Goal: Navigation & Orientation: Find specific page/section

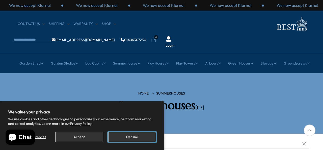
click at [144, 137] on button "Decline" at bounding box center [132, 137] width 48 height 10
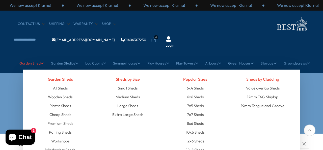
click at [33, 57] on link "Garden Shed" at bounding box center [31, 63] width 24 height 13
click at [60, 84] on link "All Sheds" at bounding box center [60, 88] width 15 height 9
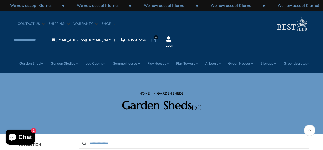
click at [309, 130] on div at bounding box center [310, 131] width 12 height 12
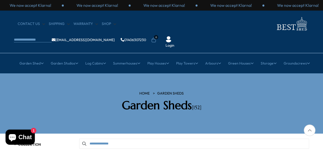
click at [312, 91] on div "HOME Garden Sheds Garden Sheds [152]" at bounding box center [161, 103] width 303 height 25
